Goal: Task Accomplishment & Management: Complete application form

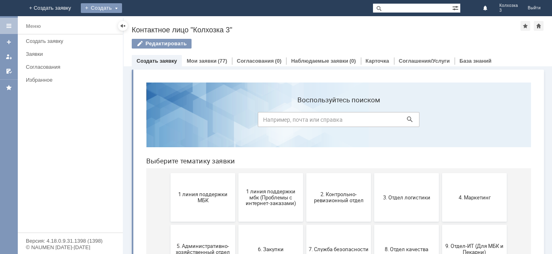
click at [122, 8] on div "Создать" at bounding box center [101, 8] width 41 height 10
click at [122, 7] on div "Создать" at bounding box center [101, 8] width 41 height 10
click at [144, 20] on link "Заявка" at bounding box center [113, 24] width 61 height 10
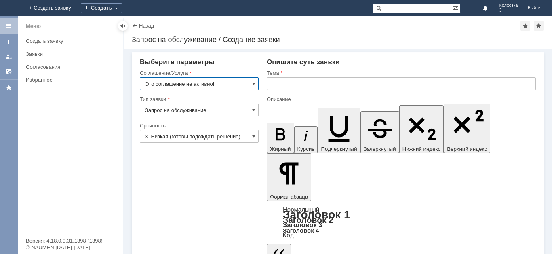
click at [252, 86] on input "Это соглашение не активно!" at bounding box center [199, 83] width 119 height 13
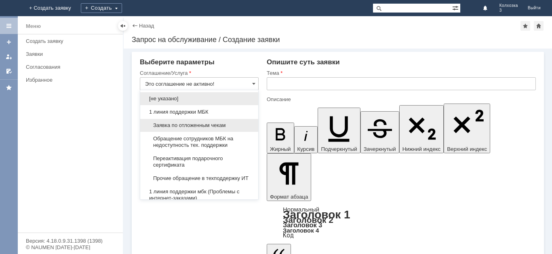
click at [173, 125] on span "Заявка по отложенным чекам" at bounding box center [199, 125] width 108 height 6
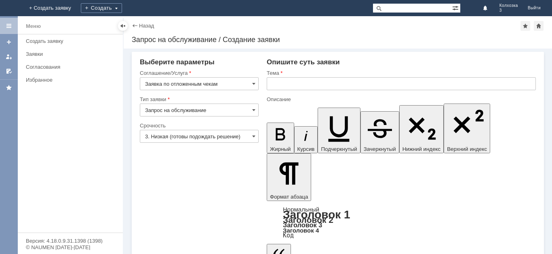
type input "Заявка по отложенным чекам"
click at [282, 84] on input "text" at bounding box center [401, 83] width 269 height 13
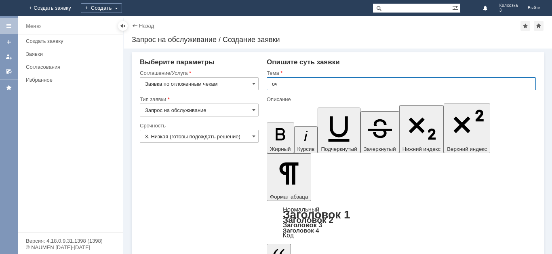
type input "оч"
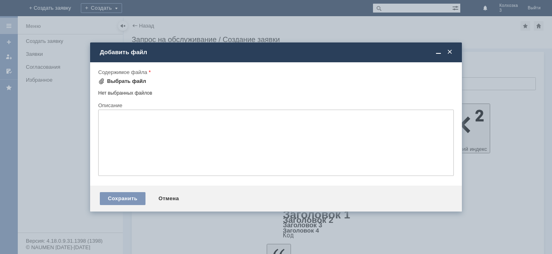
click at [129, 81] on div "Выбрать файл" at bounding box center [126, 81] width 39 height 6
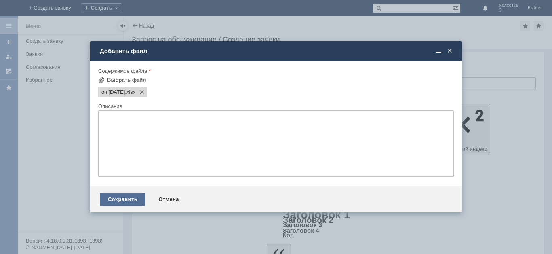
click at [110, 198] on div "Сохранить" at bounding box center [123, 199] width 46 height 13
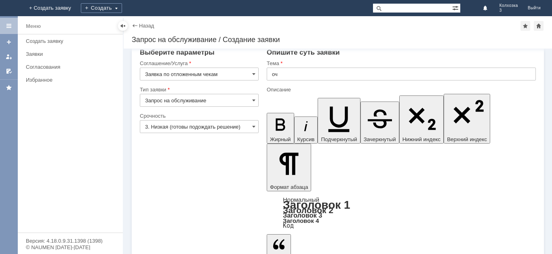
scroll to position [13, 0]
